Goal: Information Seeking & Learning: Learn about a topic

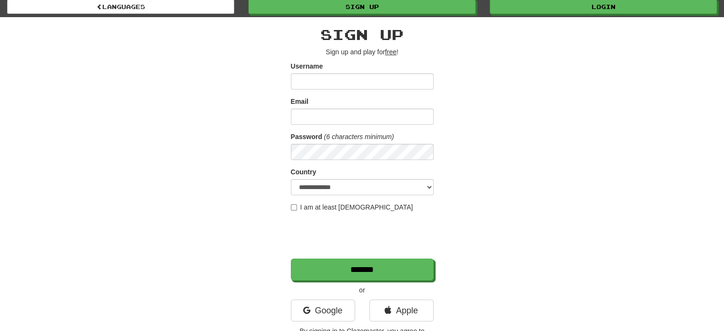
scroll to position [48, 0]
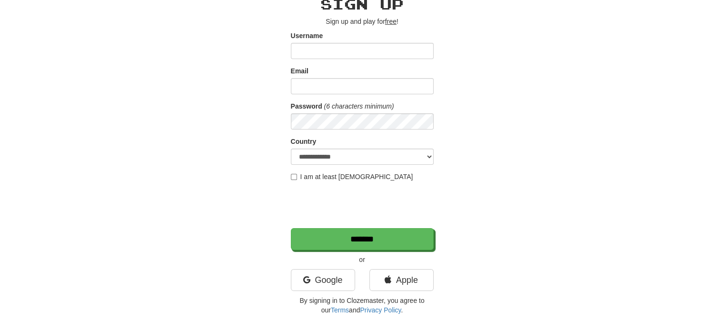
click at [331, 57] on input "Username" at bounding box center [362, 51] width 143 height 16
type input "**********"
click at [346, 288] on link "Google" at bounding box center [323, 280] width 64 height 22
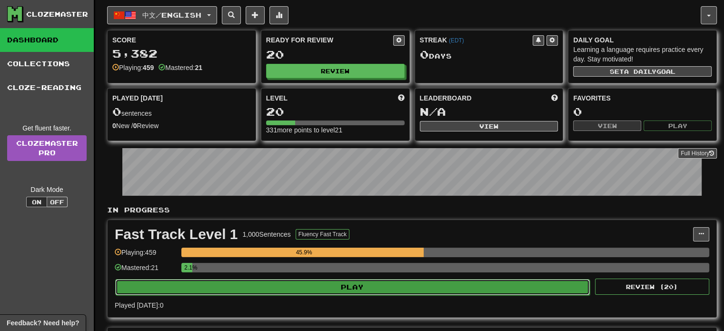
click at [388, 285] on button "Play" at bounding box center [352, 287] width 475 height 16
select select "**"
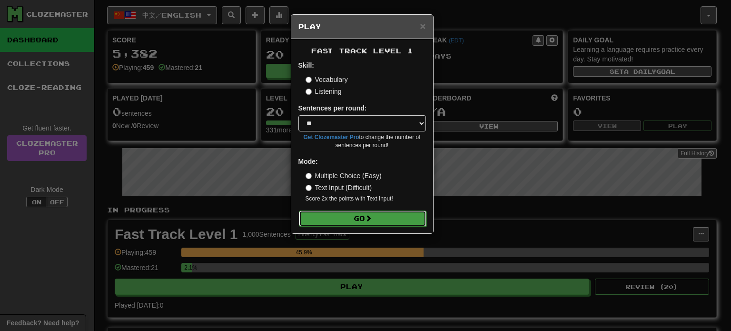
click at [365, 213] on button "Go" at bounding box center [363, 218] width 128 height 16
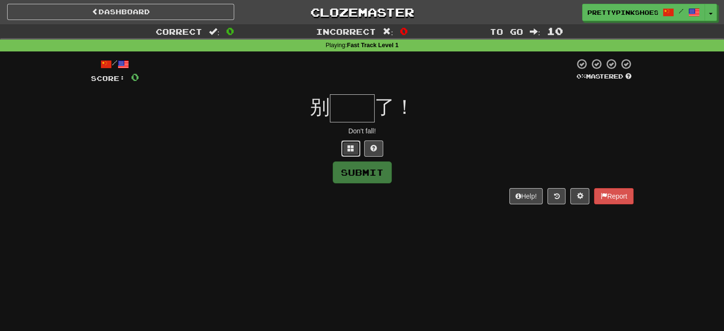
click at [346, 151] on button at bounding box center [350, 148] width 19 height 16
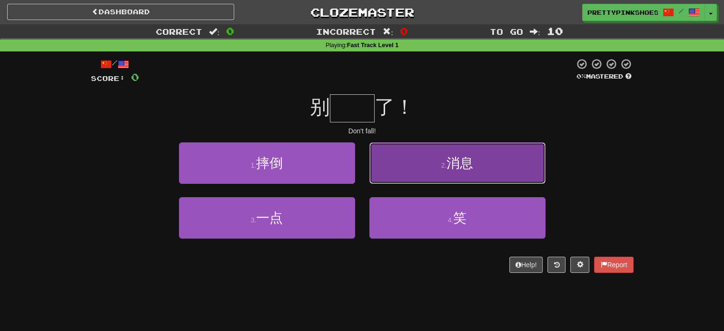
click at [414, 158] on button "2 . 消息" at bounding box center [457, 162] width 176 height 41
type input "**"
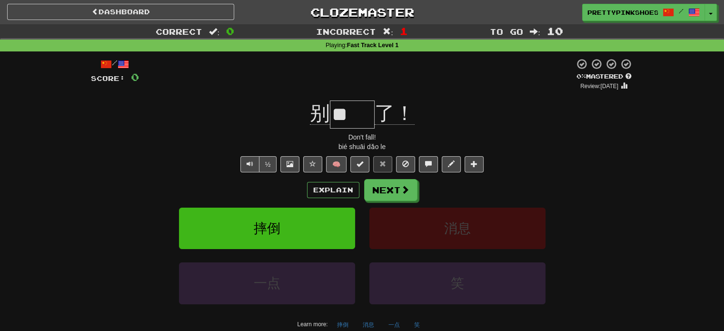
click at [397, 201] on div "Explain Next 摔倒 消息 一点 笑 Learn more: 摔倒 消息 一点 笑" at bounding box center [362, 255] width 543 height 153
click at [390, 194] on button "Next" at bounding box center [390, 190] width 53 height 22
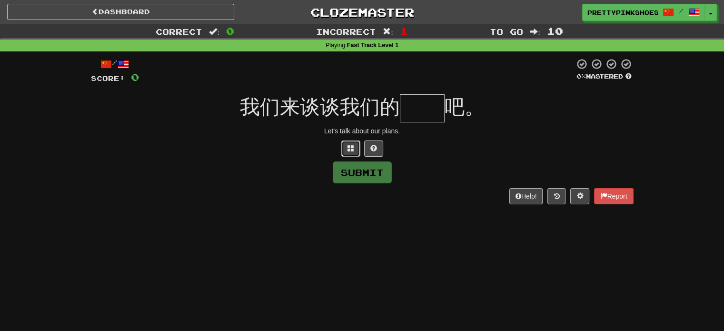
click at [350, 151] on span at bounding box center [351, 148] width 7 height 7
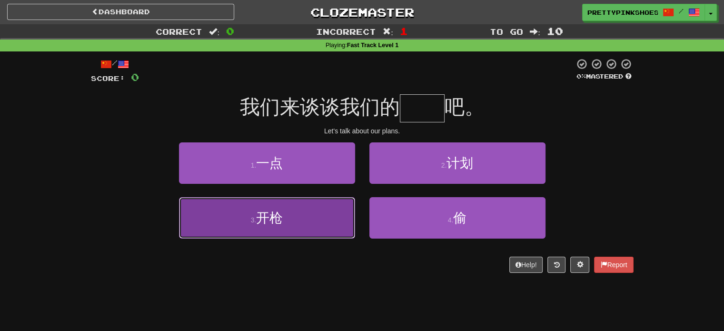
click at [318, 232] on button "3 . 开枪" at bounding box center [267, 217] width 176 height 41
type input "**"
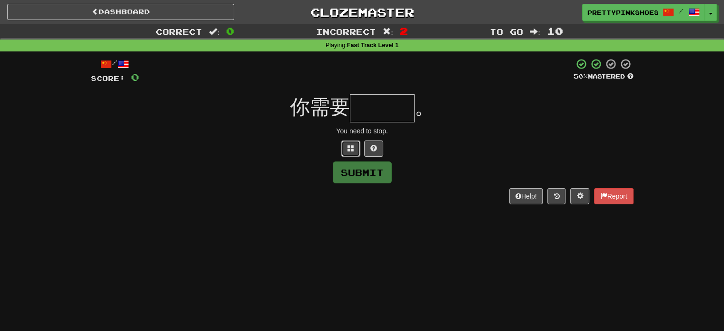
click at [355, 151] on button at bounding box center [350, 148] width 19 height 16
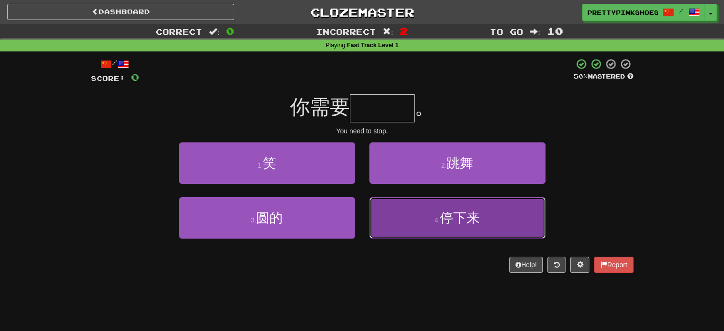
click at [467, 219] on span "停下来" at bounding box center [460, 217] width 40 height 15
type input "***"
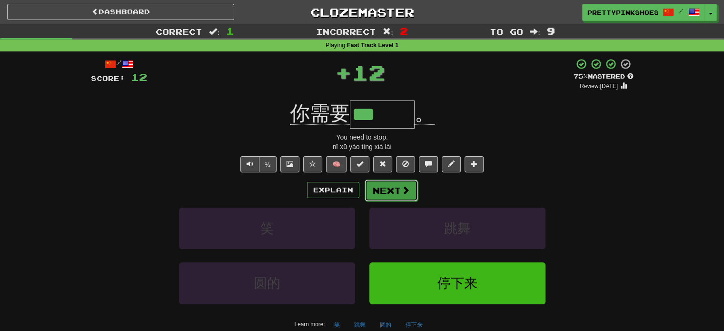
click at [399, 197] on button "Next" at bounding box center [391, 190] width 53 height 22
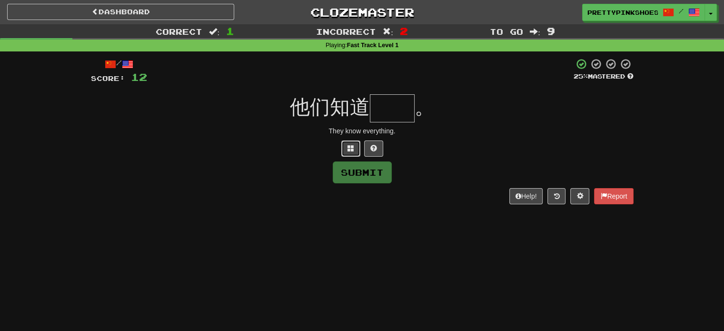
click at [353, 140] on button at bounding box center [350, 148] width 19 height 16
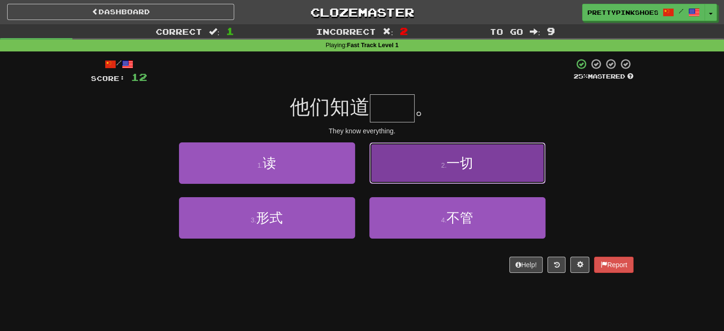
click at [453, 146] on button "2 . 一切" at bounding box center [457, 162] width 176 height 41
type input "**"
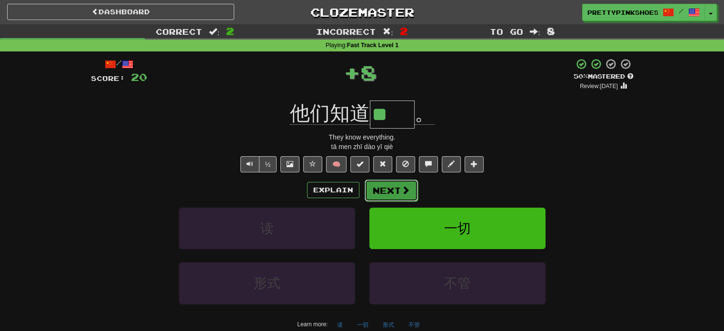
click at [386, 197] on button "Next" at bounding box center [391, 190] width 53 height 22
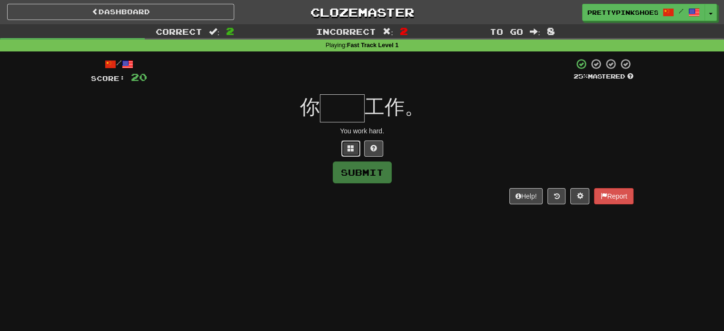
click at [351, 149] on span at bounding box center [351, 148] width 7 height 7
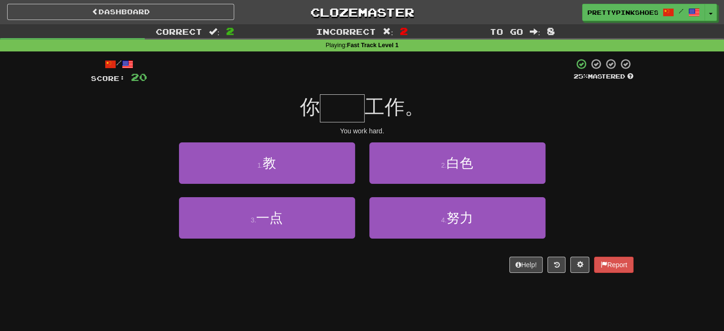
click at [413, 194] on div "2 . 白色" at bounding box center [457, 169] width 190 height 55
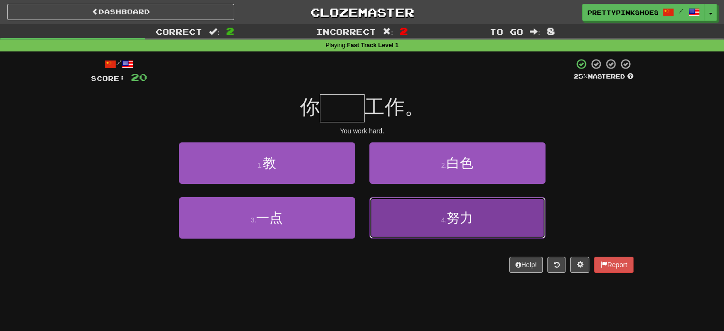
click at [430, 225] on button "4 . 努力" at bounding box center [457, 217] width 176 height 41
type input "**"
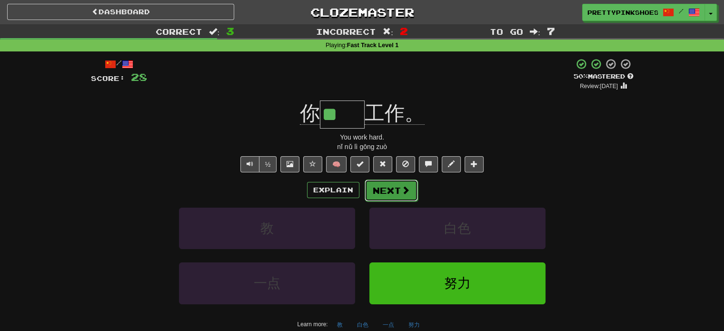
click at [397, 183] on button "Next" at bounding box center [391, 190] width 53 height 22
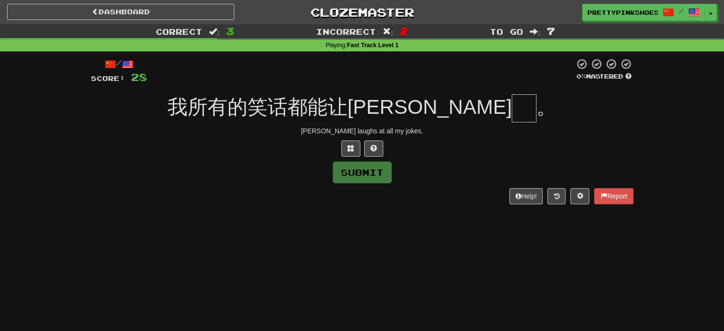
click at [339, 152] on div at bounding box center [362, 148] width 543 height 16
click at [350, 149] on span at bounding box center [351, 148] width 7 height 7
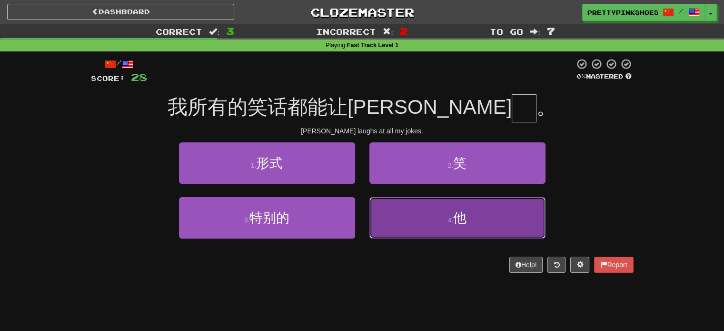
click at [434, 219] on button "4 . 他" at bounding box center [457, 217] width 176 height 41
type input "*"
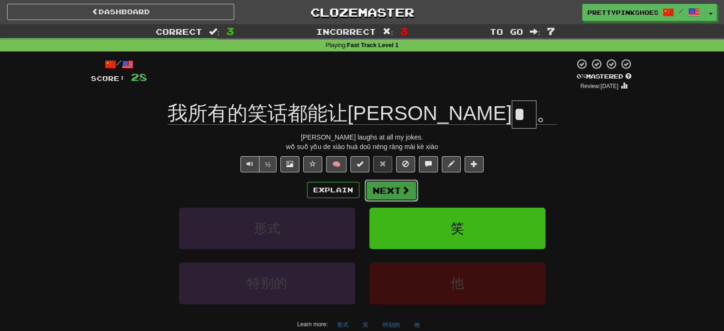
click at [393, 184] on button "Next" at bounding box center [391, 190] width 53 height 22
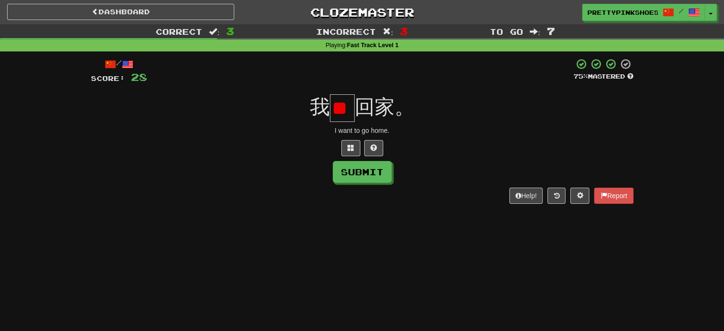
type input "*"
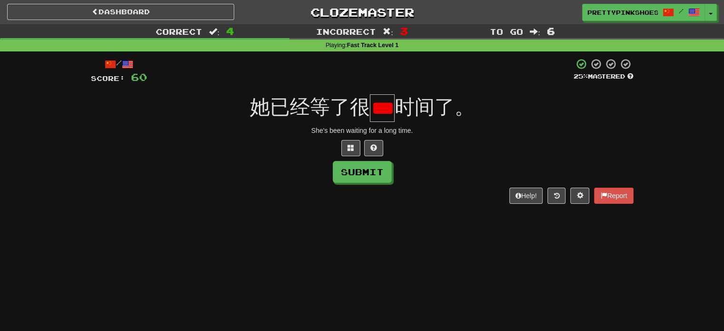
scroll to position [0, 12]
type input "*"
click at [343, 145] on button at bounding box center [350, 148] width 19 height 16
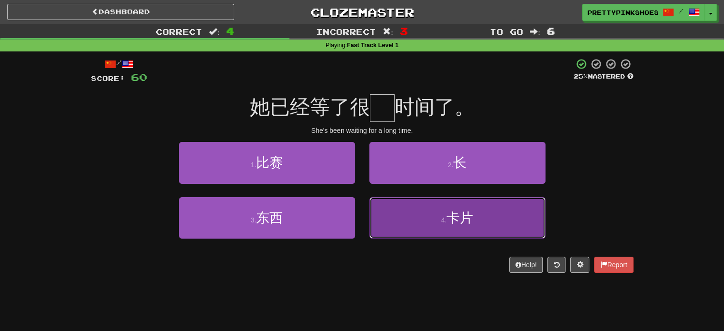
click at [428, 225] on button "4 . 卡片" at bounding box center [457, 217] width 176 height 41
type input "*"
